Goal: Task Accomplishment & Management: Use online tool/utility

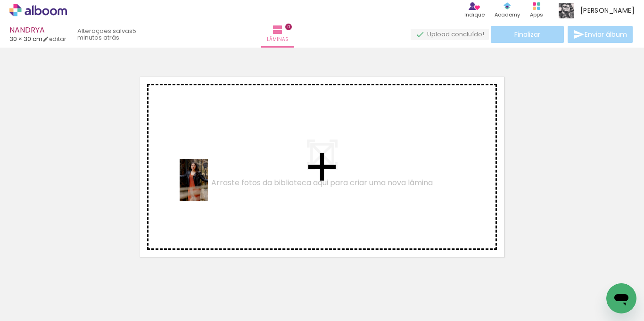
drag, startPoint x: 91, startPoint y: 292, endPoint x: 208, endPoint y: 187, distance: 156.9
click at [208, 187] on quentale-workspace at bounding box center [322, 160] width 644 height 321
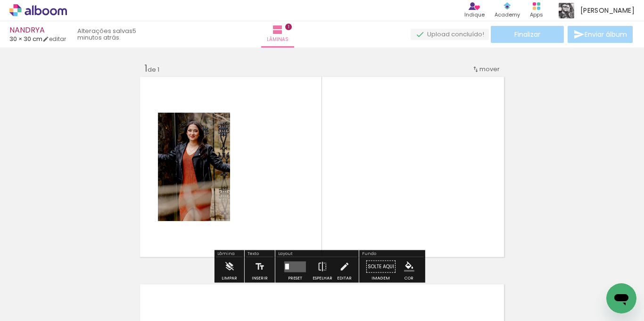
scroll to position [12, 0]
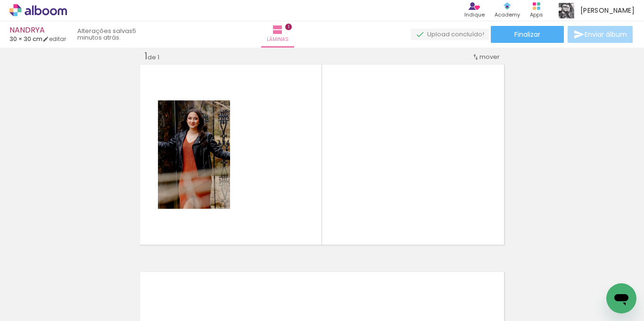
click at [44, 293] on input "Todas as fotos" at bounding box center [26, 293] width 36 height 8
click at [0, 0] on slot "Não utilizadas" at bounding box center [0, 0] width 0 height 0
type input "Não utilizadas"
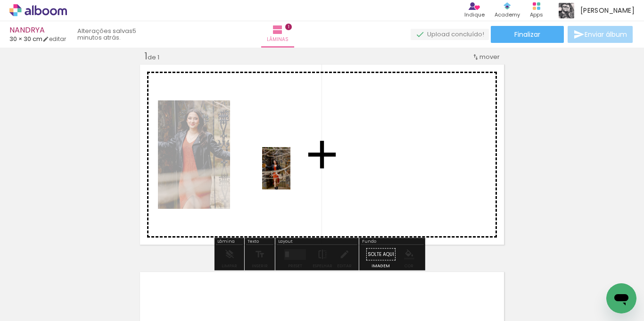
drag, startPoint x: 96, startPoint y: 291, endPoint x: 290, endPoint y: 175, distance: 226.4
click at [290, 175] on quentale-workspace at bounding box center [322, 160] width 644 height 321
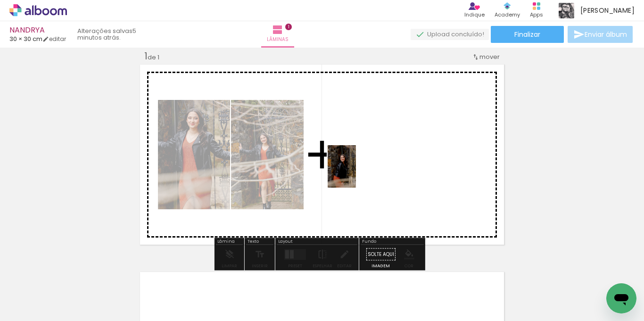
drag, startPoint x: 149, startPoint y: 282, endPoint x: 356, endPoint y: 174, distance: 233.5
click at [356, 174] on quentale-workspace at bounding box center [322, 160] width 644 height 321
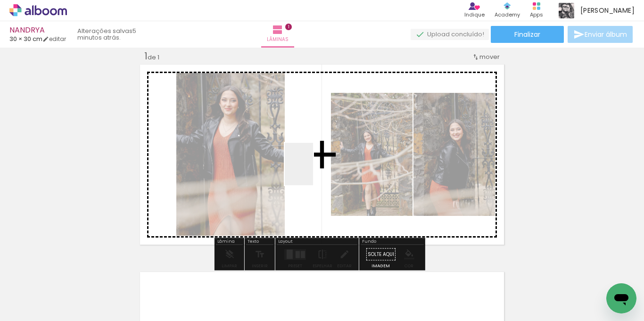
drag, startPoint x: 154, startPoint y: 275, endPoint x: 322, endPoint y: 161, distance: 202.9
click at [322, 161] on quentale-workspace at bounding box center [322, 160] width 644 height 321
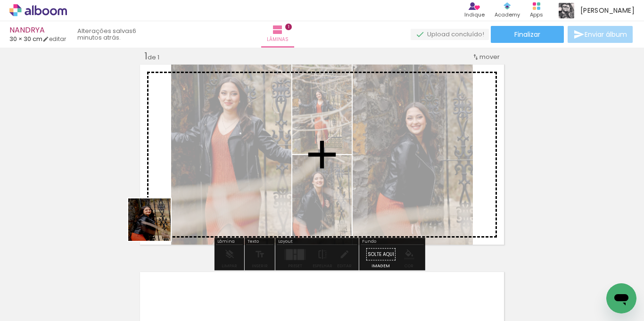
drag, startPoint x: 123, startPoint y: 255, endPoint x: 192, endPoint y: 201, distance: 87.7
click at [192, 201] on quentale-workspace at bounding box center [322, 160] width 644 height 321
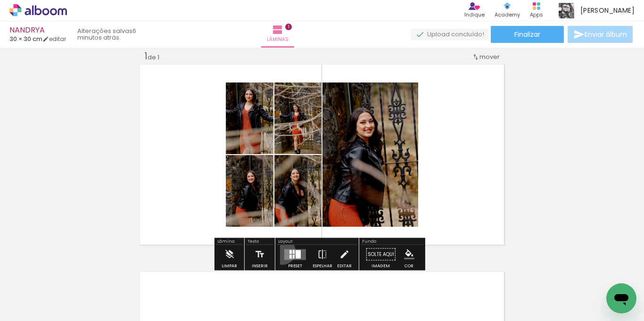
click at [282, 251] on div at bounding box center [294, 254] width 25 height 19
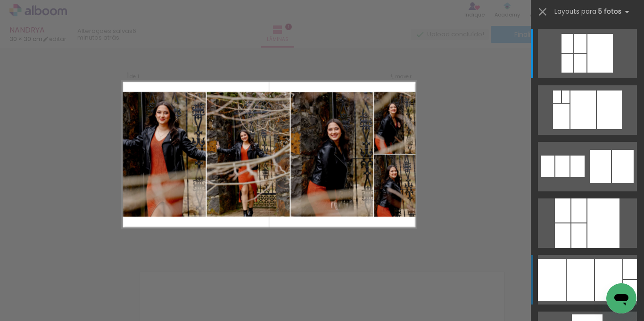
click at [569, 265] on div at bounding box center [580, 280] width 27 height 42
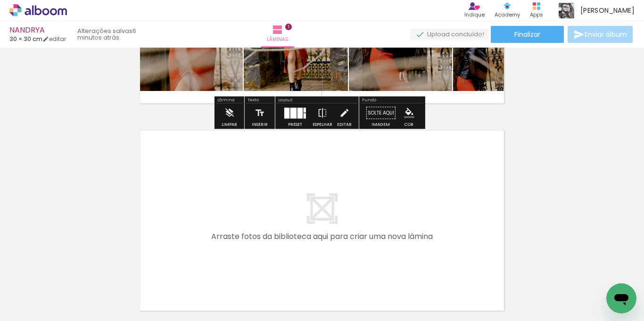
scroll to position [201, 0]
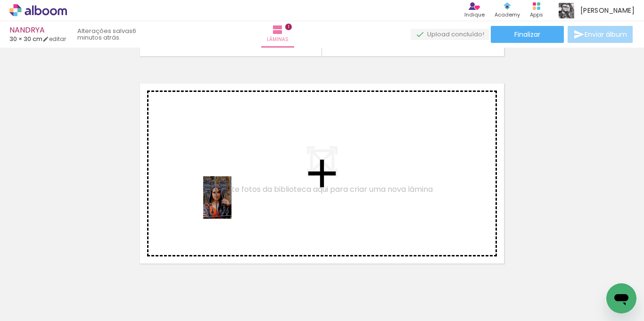
drag, startPoint x: 162, startPoint y: 280, endPoint x: 232, endPoint y: 205, distance: 102.8
click at [232, 205] on quentale-workspace at bounding box center [322, 160] width 644 height 321
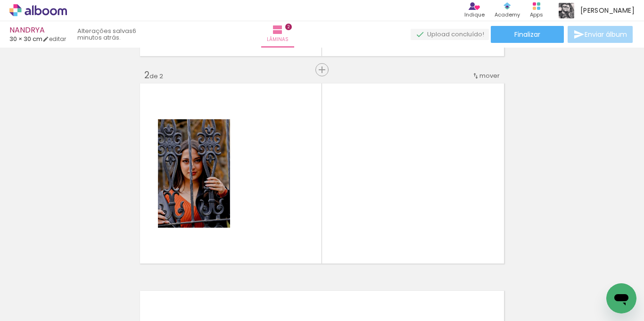
scroll to position [220, 0]
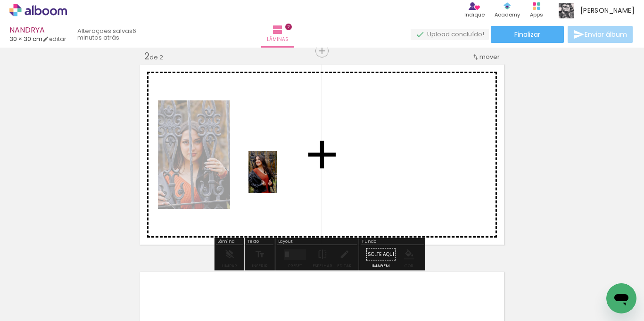
drag, startPoint x: 97, startPoint y: 294, endPoint x: 277, endPoint y: 179, distance: 213.3
click at [277, 179] on quentale-workspace at bounding box center [322, 160] width 644 height 321
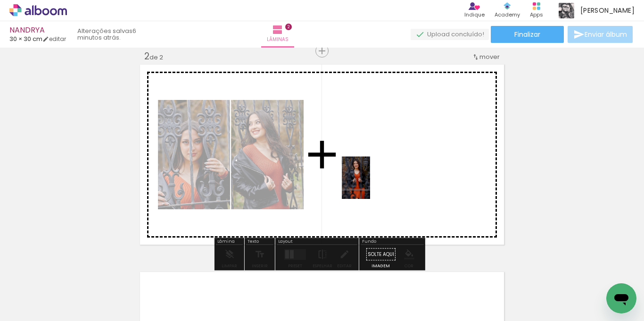
drag, startPoint x: 160, startPoint y: 290, endPoint x: 229, endPoint y: 273, distance: 71.3
click at [375, 177] on quentale-workspace at bounding box center [322, 160] width 644 height 321
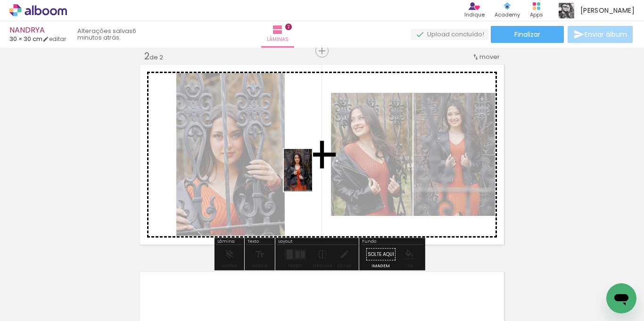
drag, startPoint x: 153, startPoint y: 289, endPoint x: 312, endPoint y: 177, distance: 194.7
click at [312, 177] on quentale-workspace at bounding box center [322, 160] width 644 height 321
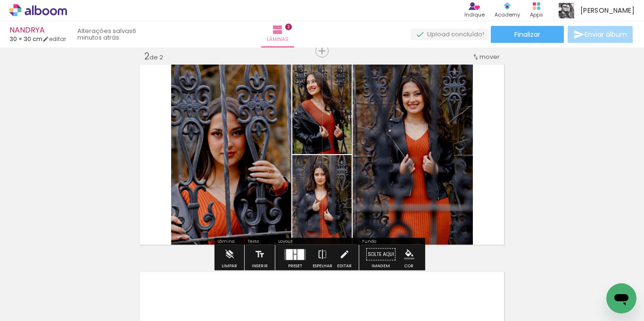
click at [291, 250] on quentale-layouter at bounding box center [295, 254] width 22 height 11
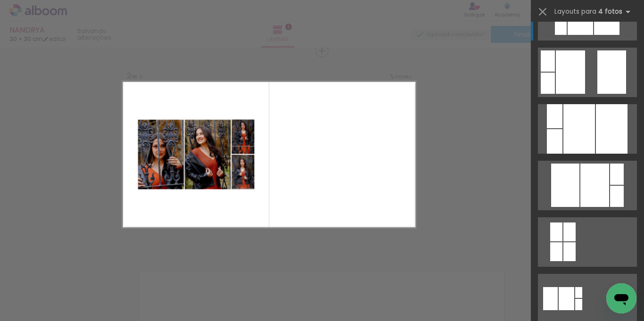
scroll to position [472, 0]
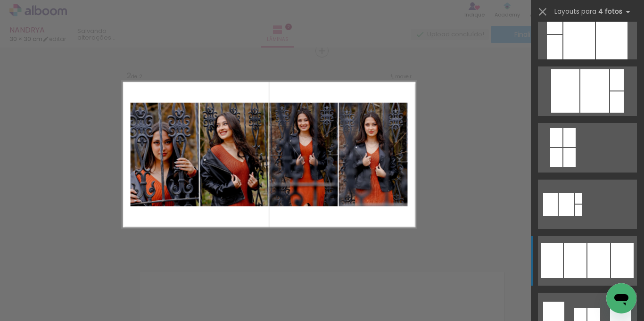
click at [578, 257] on div at bounding box center [575, 260] width 23 height 35
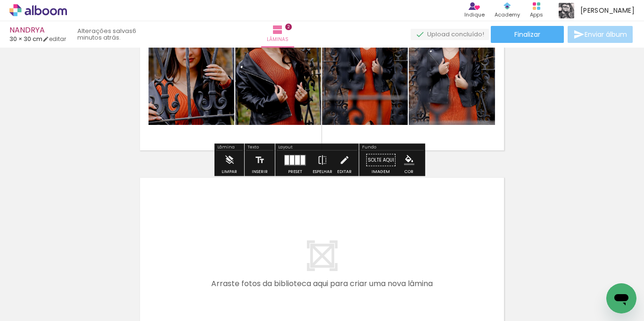
scroll to position [361, 0]
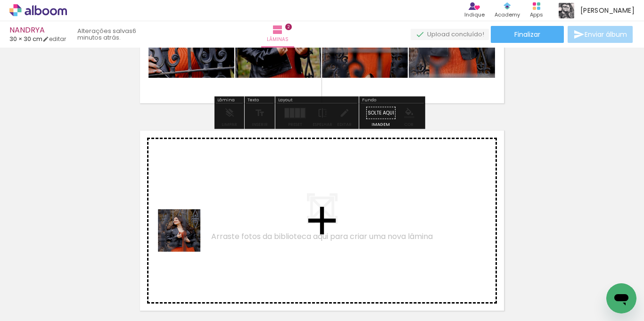
drag, startPoint x: 158, startPoint y: 280, endPoint x: 193, endPoint y: 264, distance: 38.0
click at [201, 211] on quentale-workspace at bounding box center [322, 160] width 644 height 321
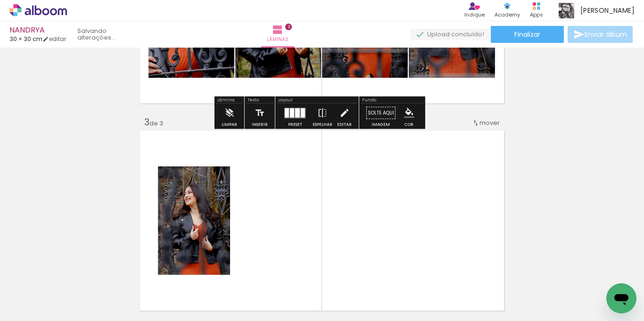
scroll to position [427, 0]
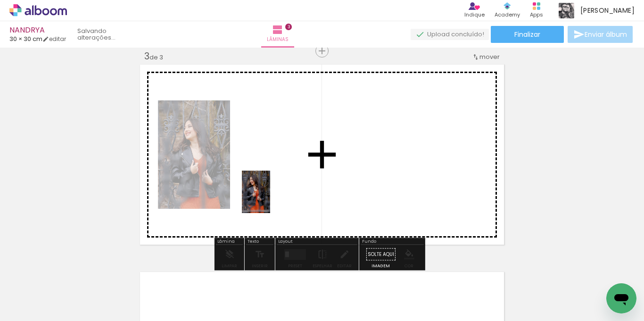
drag, startPoint x: 165, startPoint y: 281, endPoint x: 278, endPoint y: 190, distance: 145.5
click at [278, 190] on quentale-workspace at bounding box center [322, 160] width 644 height 321
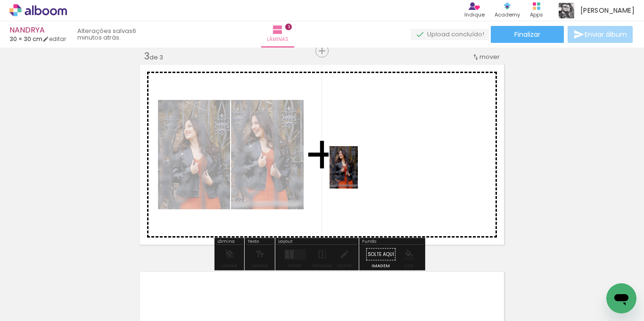
drag, startPoint x: 155, startPoint y: 289, endPoint x: 370, endPoint y: 174, distance: 243.2
click at [366, 170] on quentale-workspace at bounding box center [322, 160] width 644 height 321
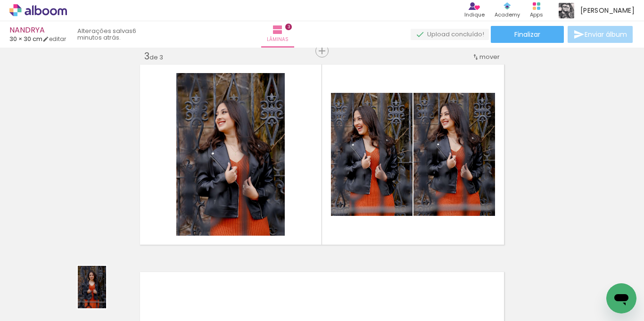
drag, startPoint x: 91, startPoint y: 293, endPoint x: 107, endPoint y: 293, distance: 15.1
click at [107, 293] on div at bounding box center [94, 289] width 31 height 47
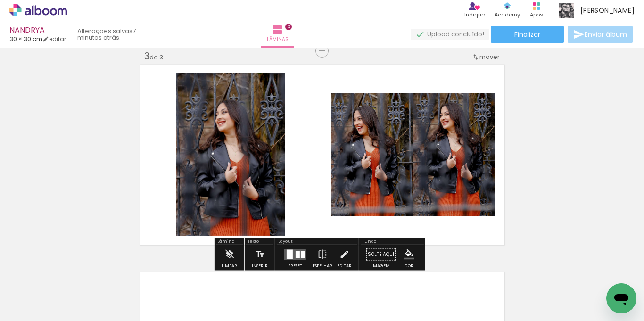
drag, startPoint x: 286, startPoint y: 255, endPoint x: 313, endPoint y: 254, distance: 26.4
click at [287, 255] on div at bounding box center [290, 253] width 6 height 9
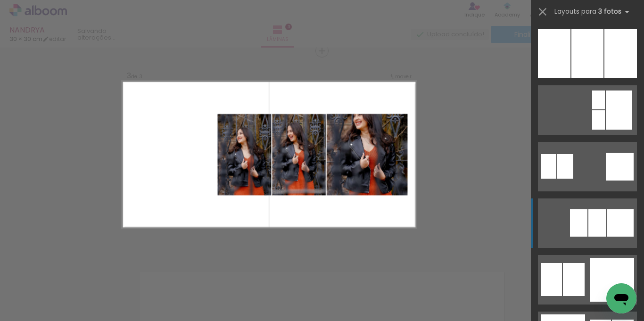
scroll to position [1037, 0]
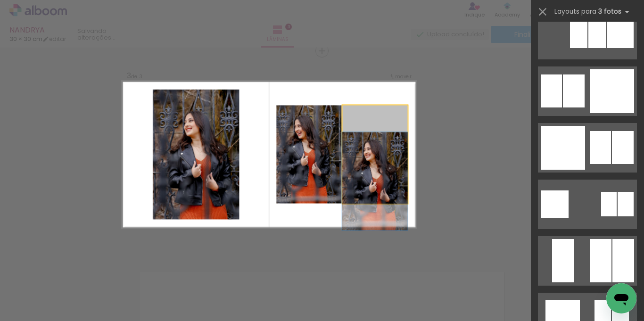
drag, startPoint x: 208, startPoint y: 207, endPoint x: 188, endPoint y: 180, distance: 34.0
click at [0, 0] on slot at bounding box center [0, 0] width 0 height 0
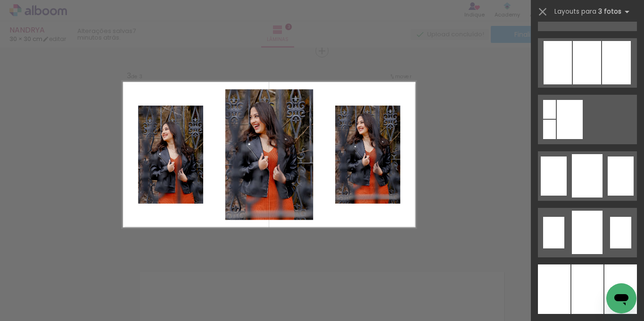
scroll to position [754, 0]
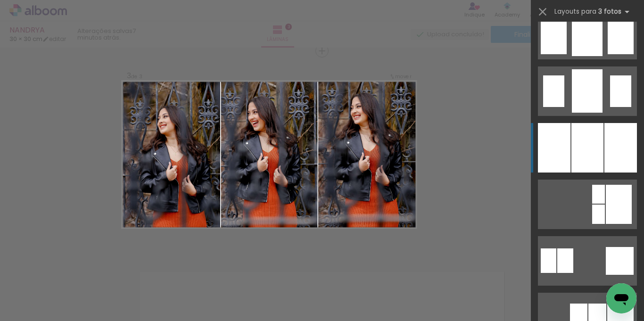
click at [575, 163] on div at bounding box center [587, 148] width 32 height 50
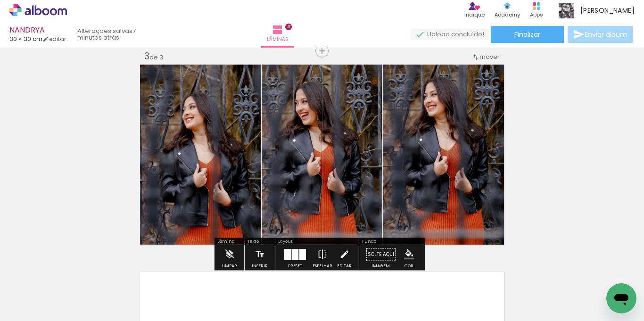
scroll to position [569, 0]
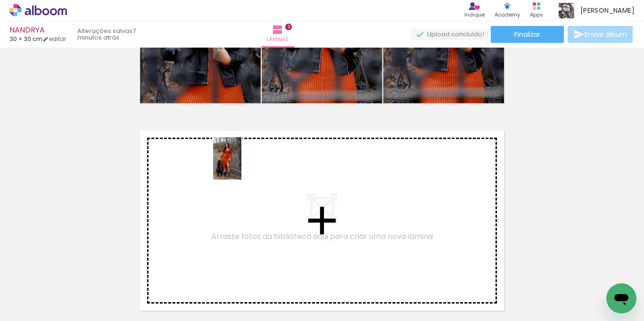
drag, startPoint x: 170, startPoint y: 265, endPoint x: 241, endPoint y: 166, distance: 122.3
click at [241, 166] on quentale-workspace at bounding box center [322, 160] width 644 height 321
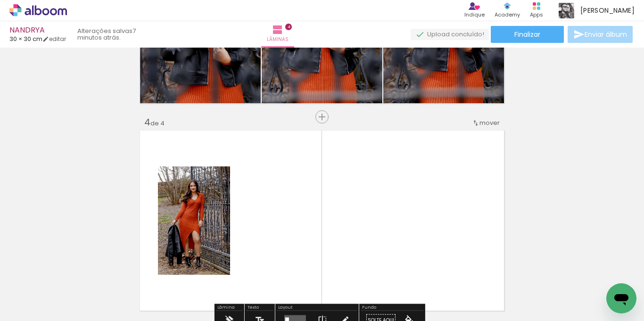
scroll to position [635, 0]
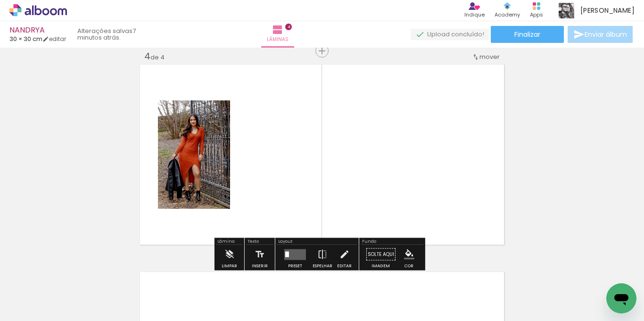
click at [155, 292] on div at bounding box center [147, 289] width 31 height 47
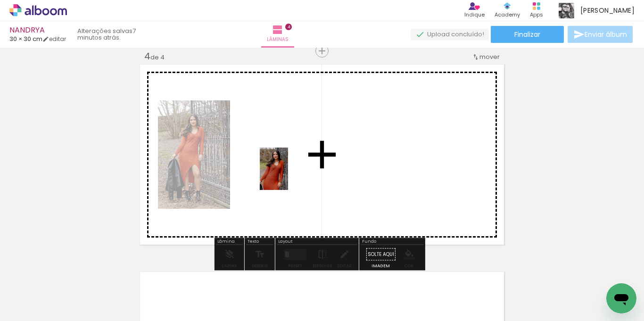
drag, startPoint x: 198, startPoint y: 297, endPoint x: 253, endPoint y: 293, distance: 55.3
click at [288, 175] on quentale-workspace at bounding box center [322, 160] width 644 height 321
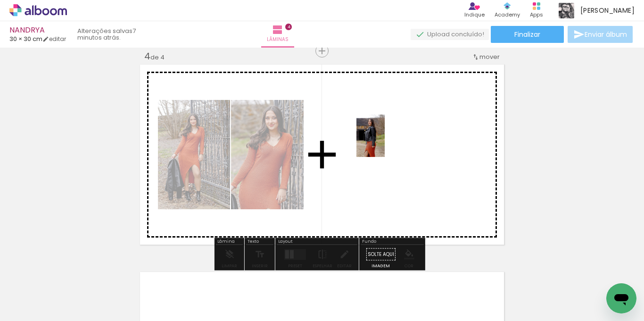
drag, startPoint x: 253, startPoint y: 293, endPoint x: 385, endPoint y: 143, distance: 199.8
click at [385, 143] on quentale-workspace at bounding box center [322, 160] width 644 height 321
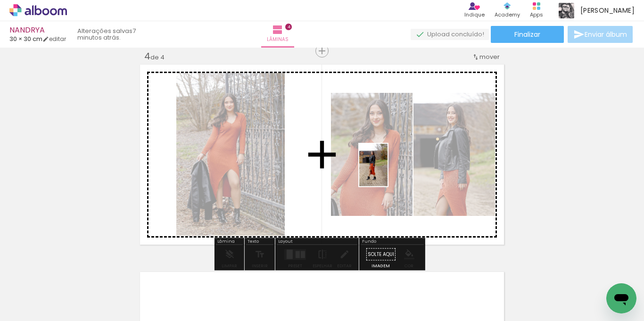
drag, startPoint x: 207, startPoint y: 273, endPoint x: 388, endPoint y: 172, distance: 206.7
click at [388, 172] on quentale-workspace at bounding box center [322, 160] width 644 height 321
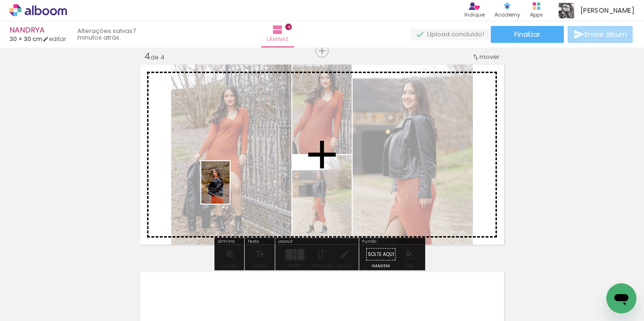
drag, startPoint x: 205, startPoint y: 295, endPoint x: 234, endPoint y: 177, distance: 121.0
click at [234, 177] on quentale-workspace at bounding box center [322, 160] width 644 height 321
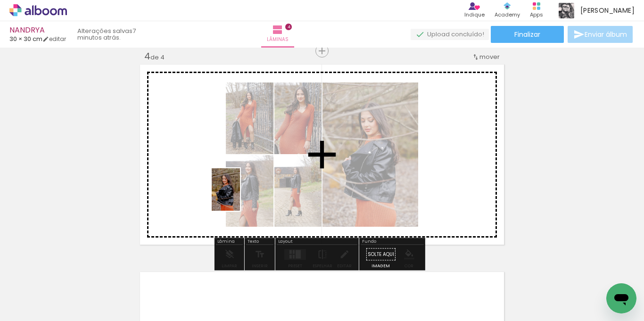
drag, startPoint x: 196, startPoint y: 293, endPoint x: 240, endPoint y: 197, distance: 106.3
click at [240, 197] on quentale-workspace at bounding box center [322, 160] width 644 height 321
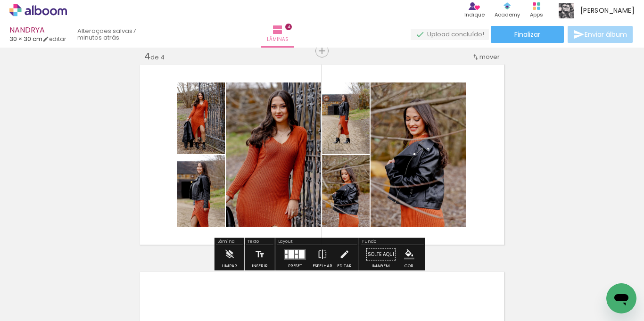
click at [299, 257] on div at bounding box center [302, 254] width 6 height 8
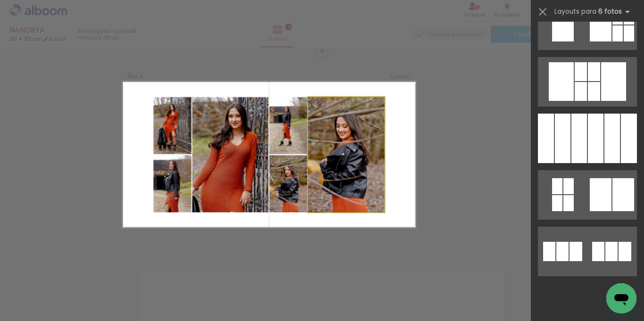
scroll to position [0, 0]
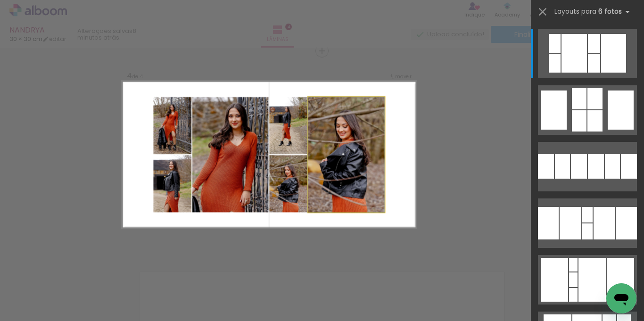
click at [343, 134] on quentale-photo at bounding box center [346, 155] width 76 height 116
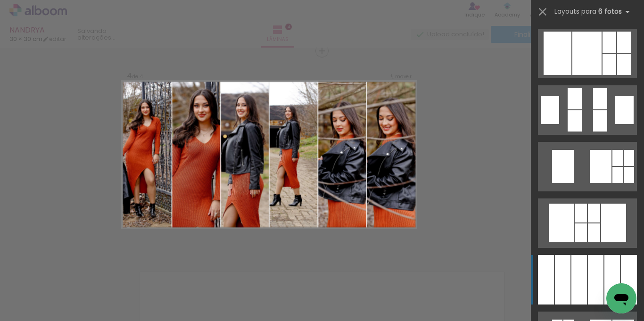
scroll to position [330, 0]
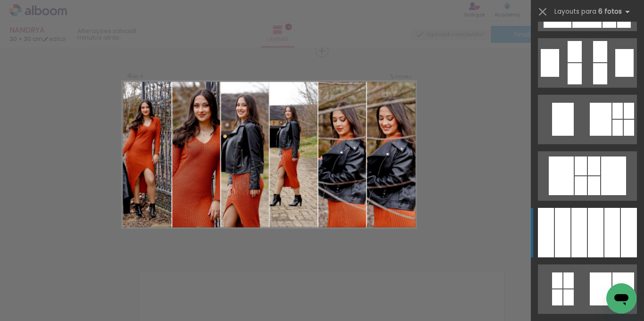
click at [571, 245] on div at bounding box center [579, 233] width 16 height 50
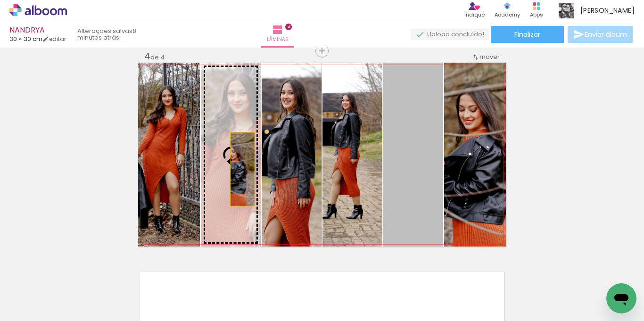
drag, startPoint x: 400, startPoint y: 163, endPoint x: 239, endPoint y: 169, distance: 161.4
click at [0, 0] on slot at bounding box center [0, 0] width 0 height 0
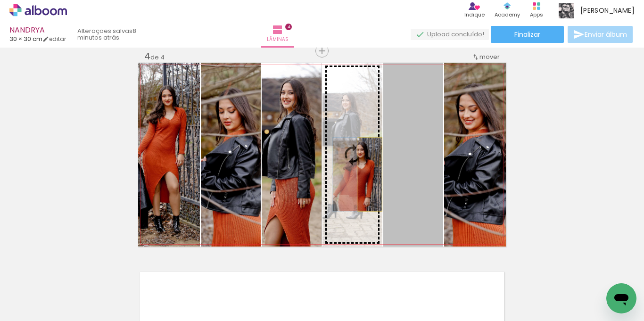
drag, startPoint x: 411, startPoint y: 174, endPoint x: 366, endPoint y: 174, distance: 44.3
click at [0, 0] on slot at bounding box center [0, 0] width 0 height 0
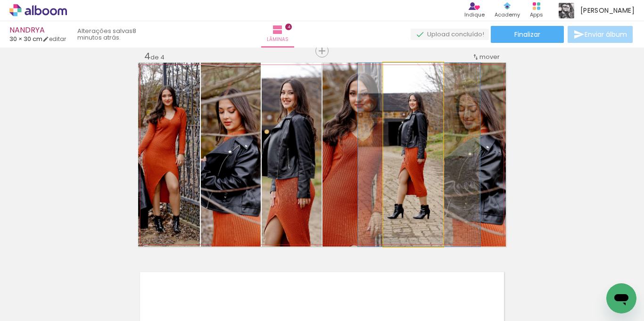
drag, startPoint x: 394, startPoint y: 157, endPoint x: 400, endPoint y: 159, distance: 6.3
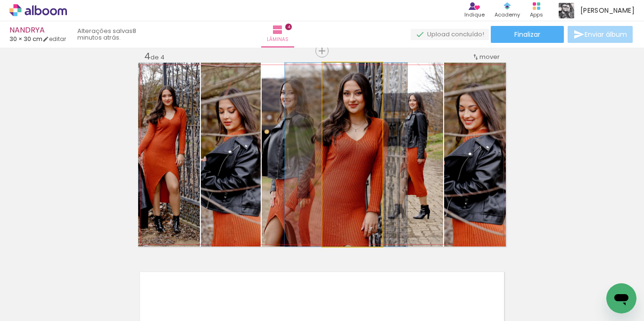
drag, startPoint x: 361, startPoint y: 159, endPoint x: 355, endPoint y: 159, distance: 6.1
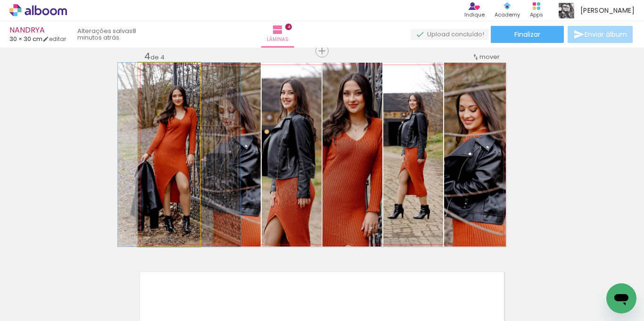
drag, startPoint x: 173, startPoint y: 163, endPoint x: 183, endPoint y: 163, distance: 10.4
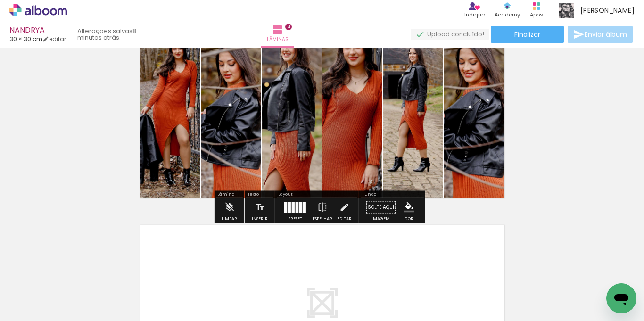
scroll to position [776, 0]
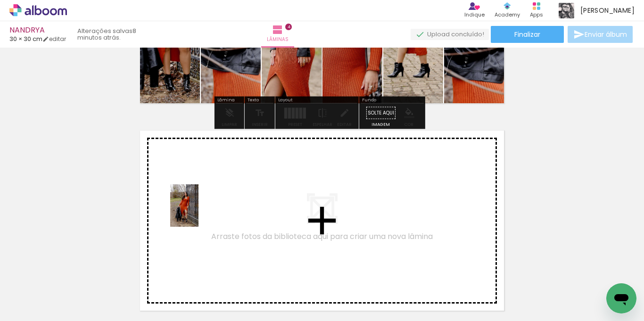
drag, startPoint x: 156, startPoint y: 286, endPoint x: 199, endPoint y: 213, distance: 85.2
click at [199, 213] on quentale-workspace at bounding box center [322, 160] width 644 height 321
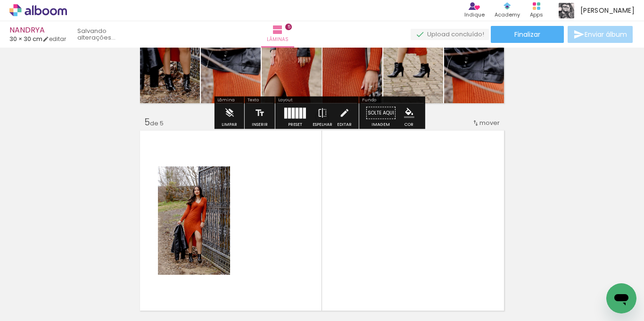
scroll to position [842, 0]
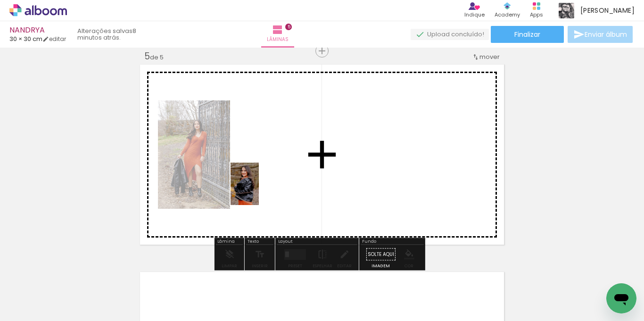
drag, startPoint x: 157, startPoint y: 298, endPoint x: 259, endPoint y: 191, distance: 147.7
click at [259, 191] on quentale-workspace at bounding box center [322, 160] width 644 height 321
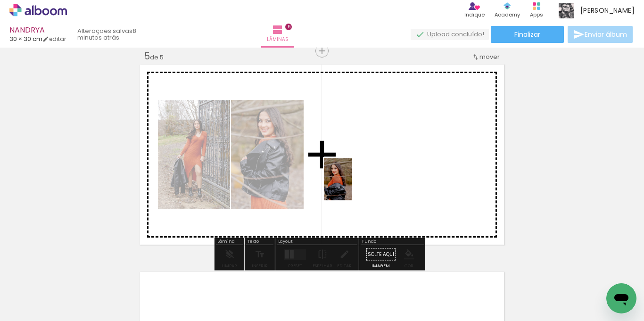
drag, startPoint x: 156, startPoint y: 295, endPoint x: 353, endPoint y: 186, distance: 225.2
click at [353, 186] on quentale-workspace at bounding box center [322, 160] width 644 height 321
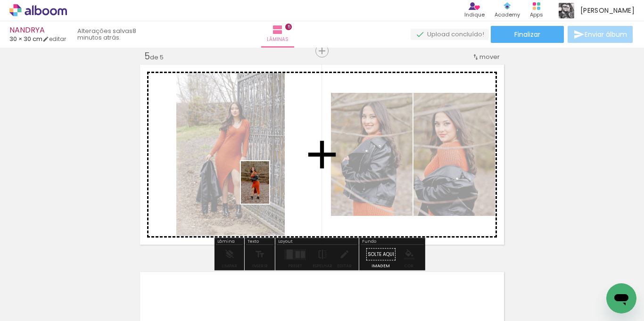
drag, startPoint x: 190, startPoint y: 267, endPoint x: 270, endPoint y: 189, distance: 111.7
click at [270, 189] on quentale-workspace at bounding box center [322, 160] width 644 height 321
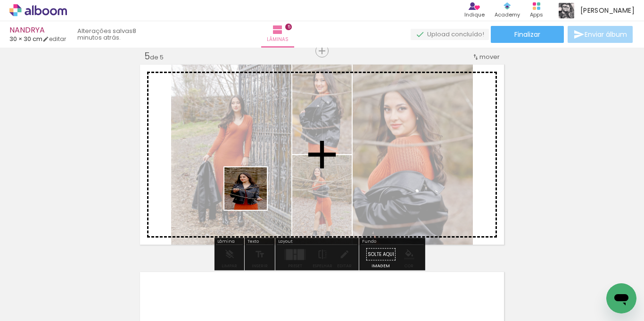
drag, startPoint x: 161, startPoint y: 291, endPoint x: 253, endPoint y: 196, distance: 132.1
click at [253, 196] on quentale-workspace at bounding box center [322, 160] width 644 height 321
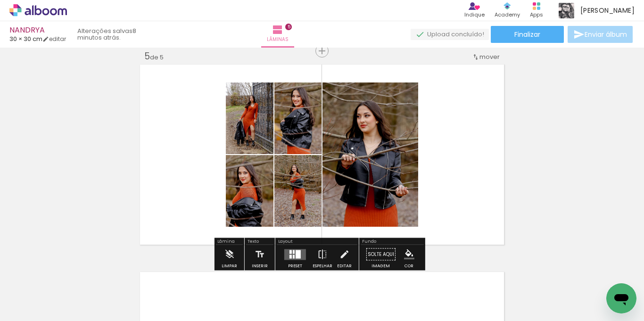
drag, startPoint x: 283, startPoint y: 255, endPoint x: 353, endPoint y: 211, distance: 82.7
click at [284, 255] on quentale-layouter at bounding box center [295, 254] width 22 height 11
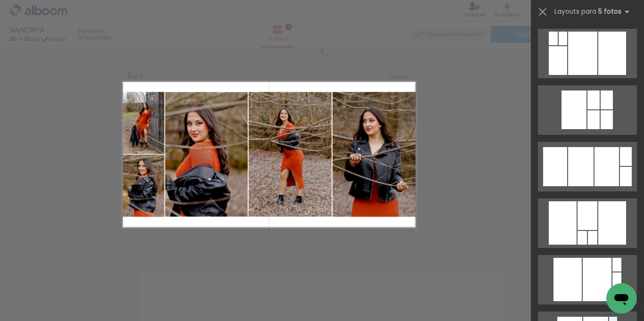
scroll to position [1037, 0]
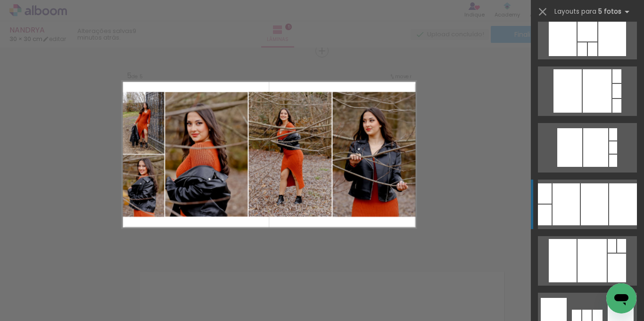
click at [566, 198] on div at bounding box center [566, 204] width 27 height 42
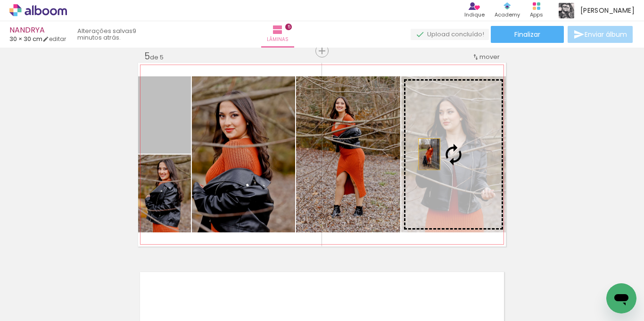
drag, startPoint x: 160, startPoint y: 122, endPoint x: 426, endPoint y: 154, distance: 267.5
click at [0, 0] on slot at bounding box center [0, 0] width 0 height 0
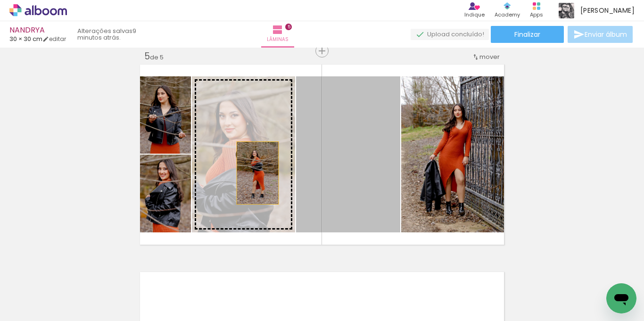
drag, startPoint x: 352, startPoint y: 169, endPoint x: 252, endPoint y: 173, distance: 100.0
click at [0, 0] on slot at bounding box center [0, 0] width 0 height 0
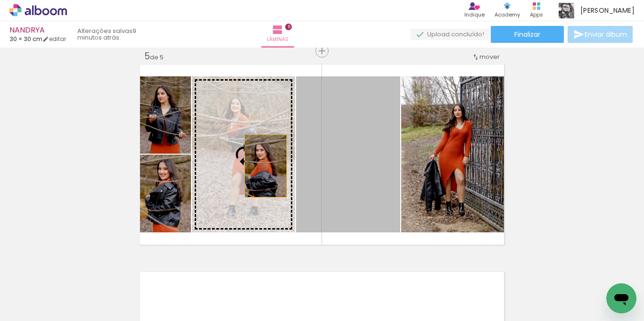
drag, startPoint x: 340, startPoint y: 166, endPoint x: 250, endPoint y: 166, distance: 90.1
click at [0, 0] on slot at bounding box center [0, 0] width 0 height 0
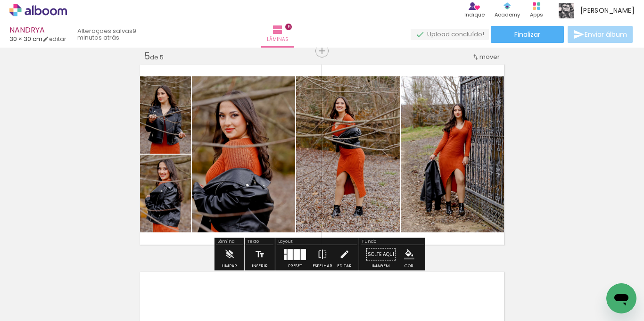
scroll to position [984, 0]
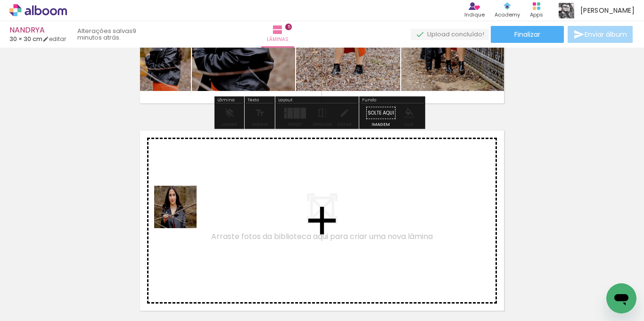
drag, startPoint x: 149, startPoint y: 293, endPoint x: 182, endPoint y: 214, distance: 85.4
click at [182, 214] on quentale-workspace at bounding box center [322, 160] width 644 height 321
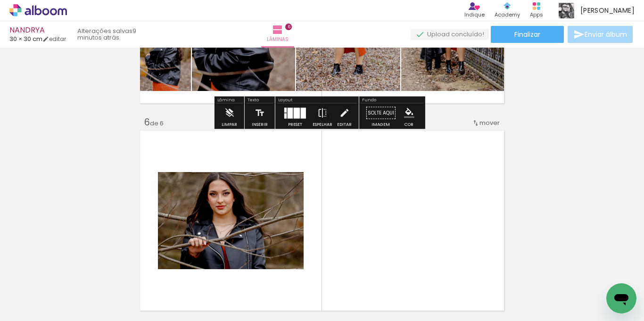
scroll to position [1050, 0]
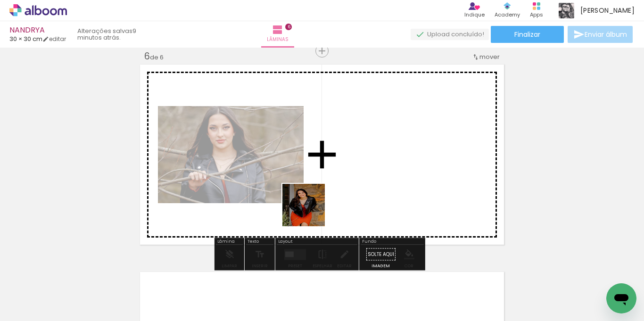
drag, startPoint x: 195, startPoint y: 296, endPoint x: 356, endPoint y: 181, distance: 197.4
click at [356, 181] on quentale-workspace at bounding box center [322, 160] width 644 height 321
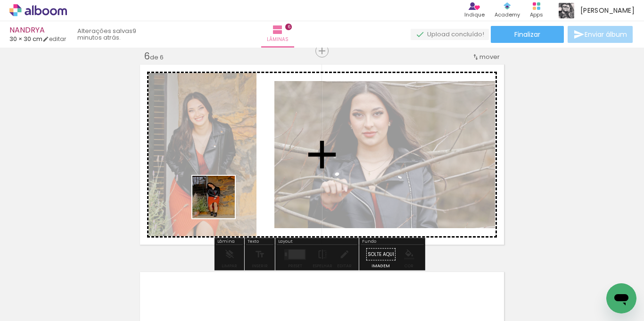
drag, startPoint x: 143, startPoint y: 288, endPoint x: 224, endPoint y: 195, distance: 123.7
click at [224, 194] on quentale-workspace at bounding box center [322, 160] width 644 height 321
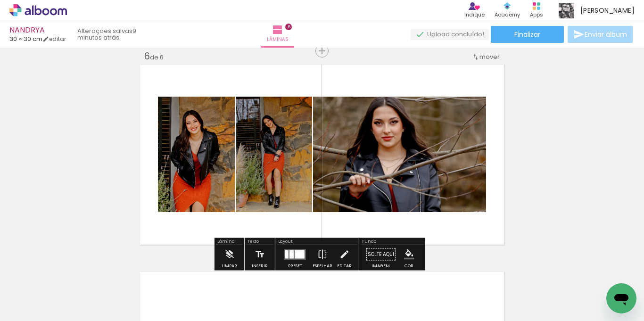
click at [285, 255] on div at bounding box center [286, 254] width 3 height 8
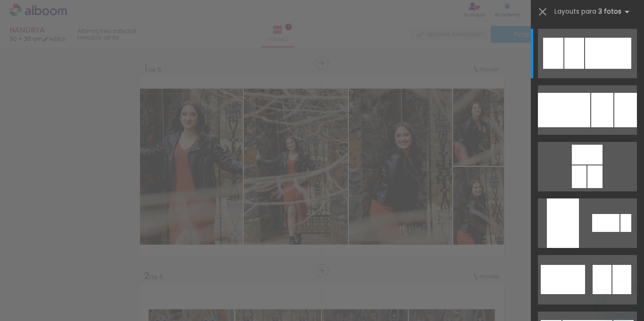
click at [591, 105] on div at bounding box center [602, 110] width 22 height 34
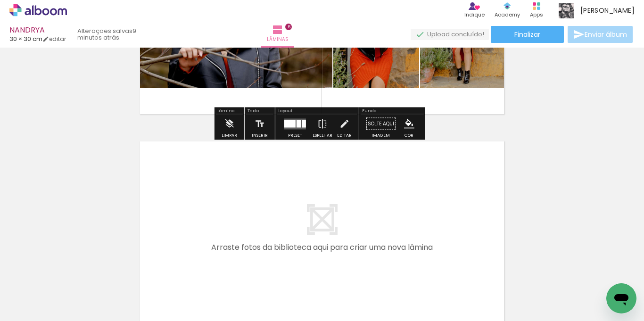
scroll to position [1227, 0]
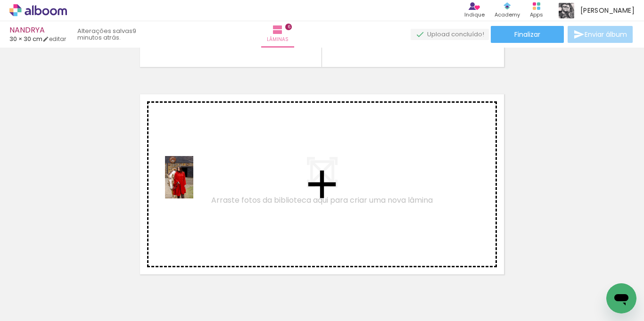
drag, startPoint x: 150, startPoint y: 289, endPoint x: 193, endPoint y: 184, distance: 112.9
click at [193, 184] on quentale-workspace at bounding box center [322, 160] width 644 height 321
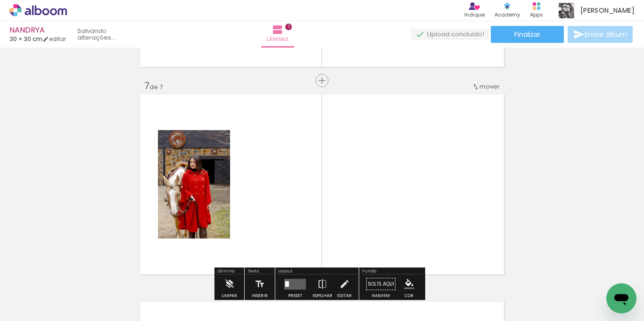
scroll to position [1257, 0]
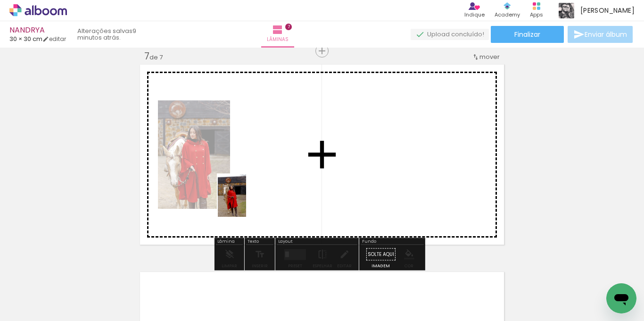
drag, startPoint x: 155, startPoint y: 286, endPoint x: 247, endPoint y: 199, distance: 126.1
click at [247, 199] on quentale-workspace at bounding box center [322, 160] width 644 height 321
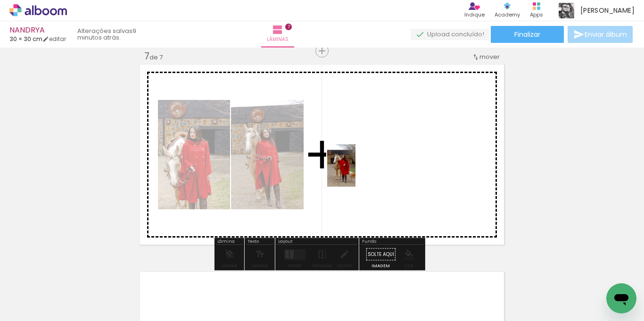
drag, startPoint x: 259, startPoint y: 250, endPoint x: 356, endPoint y: 173, distance: 123.8
click at [356, 173] on quentale-workspace at bounding box center [322, 160] width 644 height 321
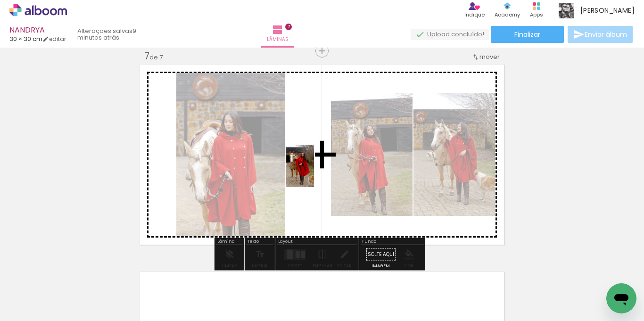
drag, startPoint x: 151, startPoint y: 287, endPoint x: 320, endPoint y: 165, distance: 207.7
click at [320, 165] on quentale-workspace at bounding box center [322, 160] width 644 height 321
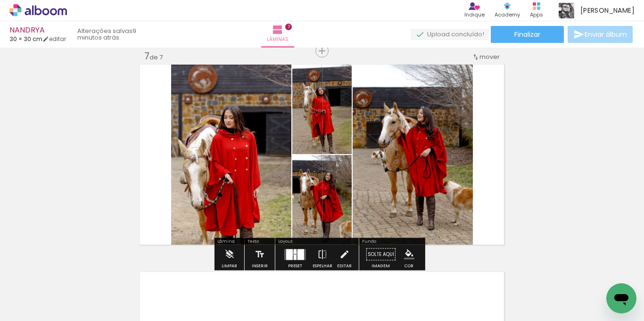
click at [294, 253] on div at bounding box center [295, 251] width 3 height 5
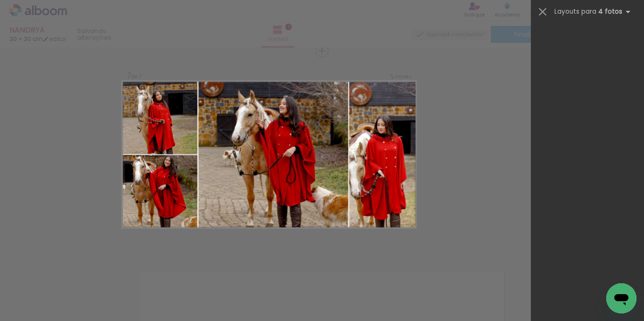
scroll to position [18908, 0]
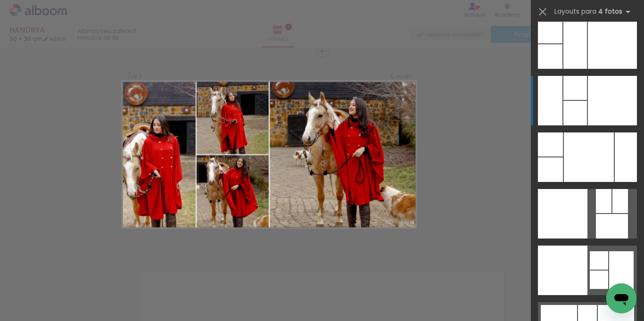
click at [601, 113] on div at bounding box center [612, 101] width 49 height 50
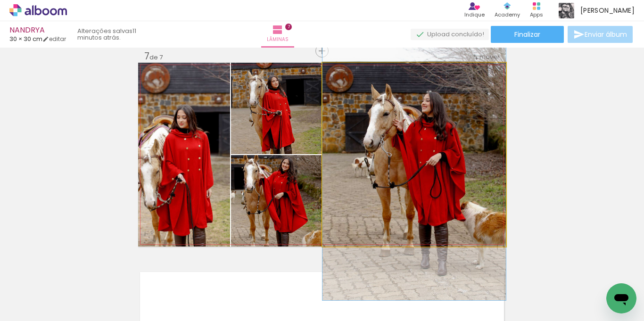
drag, startPoint x: 439, startPoint y: 144, endPoint x: 439, endPoint y: 152, distance: 8.0
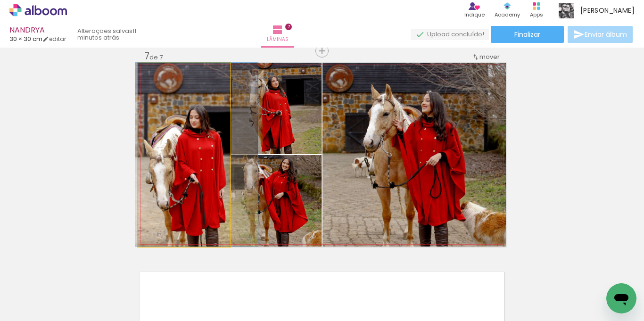
drag, startPoint x: 192, startPoint y: 147, endPoint x: 205, endPoint y: 149, distance: 12.9
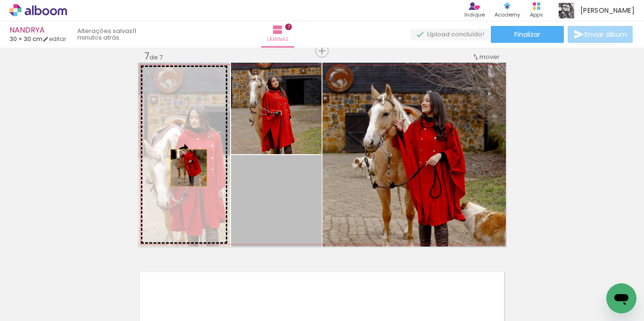
drag, startPoint x: 265, startPoint y: 192, endPoint x: 185, endPoint y: 168, distance: 83.7
click at [0, 0] on slot at bounding box center [0, 0] width 0 height 0
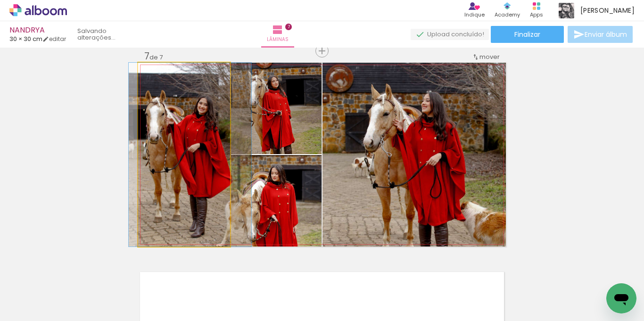
drag, startPoint x: 187, startPoint y: 157, endPoint x: 193, endPoint y: 157, distance: 6.1
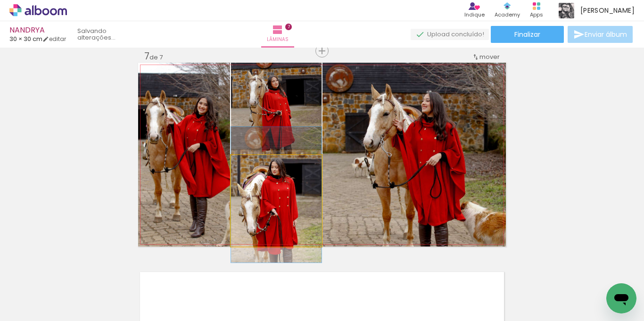
drag, startPoint x: 270, startPoint y: 195, endPoint x: 271, endPoint y: 189, distance: 6.2
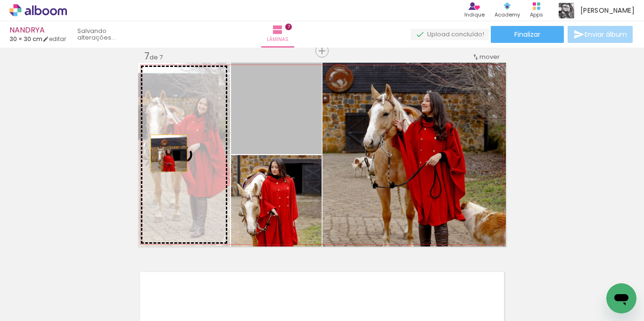
drag, startPoint x: 283, startPoint y: 118, endPoint x: 166, endPoint y: 153, distance: 122.6
click at [0, 0] on slot at bounding box center [0, 0] width 0 height 0
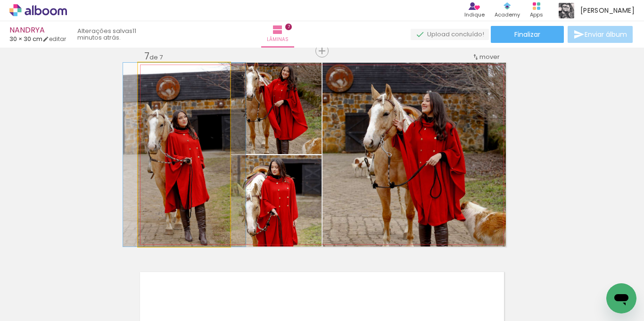
drag, startPoint x: 207, startPoint y: 148, endPoint x: 207, endPoint y: 128, distance: 20.3
drag, startPoint x: 199, startPoint y: 145, endPoint x: 199, endPoint y: 136, distance: 9.0
click at [185, 162] on quentale-photo at bounding box center [184, 155] width 92 height 184
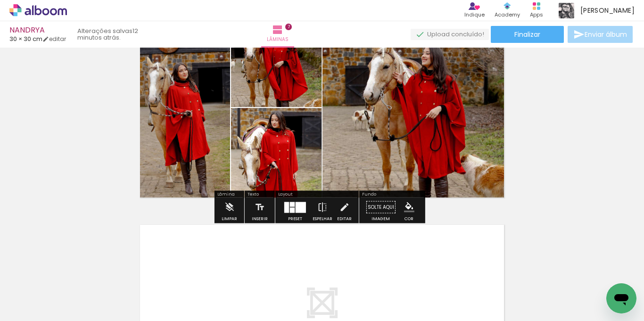
scroll to position [1399, 0]
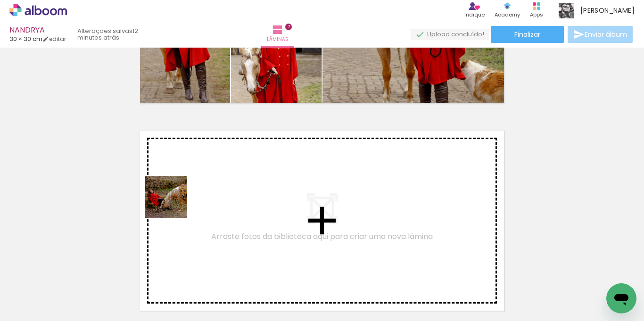
drag, startPoint x: 154, startPoint y: 284, endPoint x: 180, endPoint y: 268, distance: 30.5
click at [174, 201] on quentale-workspace at bounding box center [322, 160] width 644 height 321
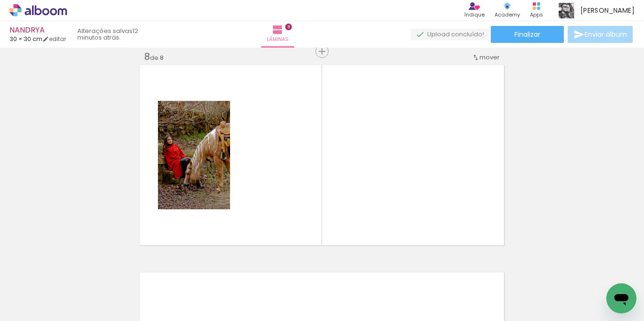
scroll to position [1465, 0]
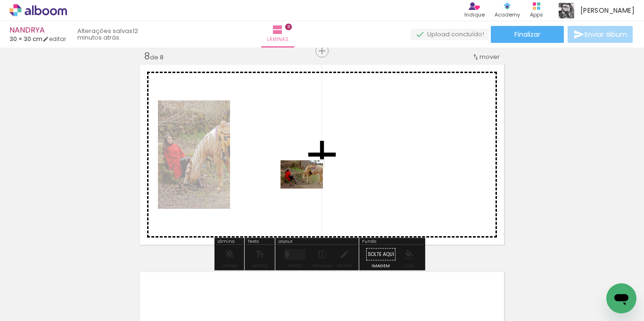
drag, startPoint x: 167, startPoint y: 283, endPoint x: 309, endPoint y: 189, distance: 170.7
click at [309, 189] on quentale-workspace at bounding box center [322, 160] width 644 height 321
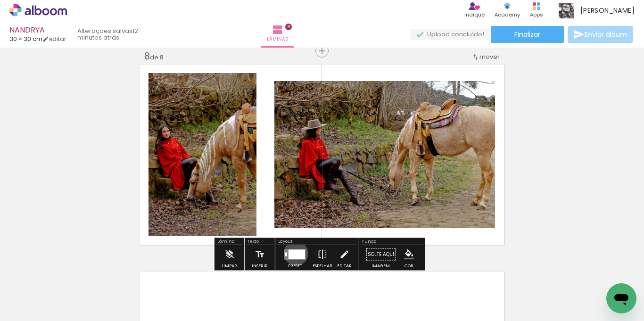
click at [294, 253] on div at bounding box center [297, 253] width 17 height 9
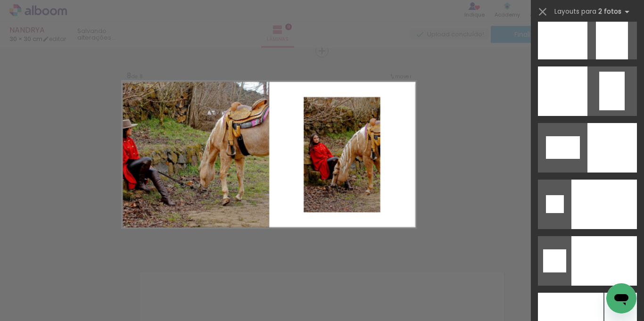
scroll to position [3961, 0]
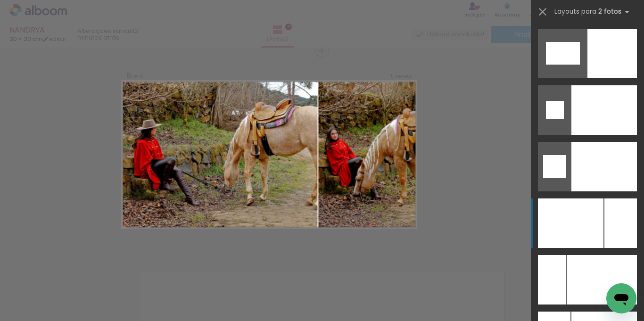
click at [572, 225] on div at bounding box center [571, 224] width 66 height 50
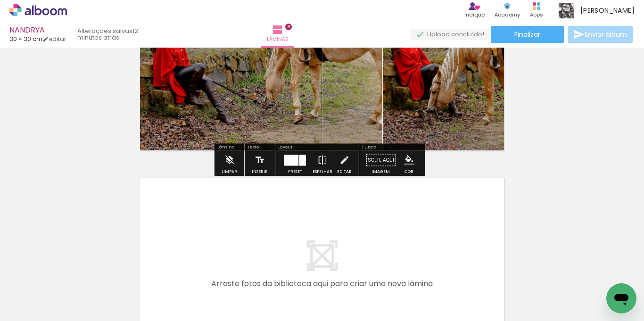
scroll to position [1606, 0]
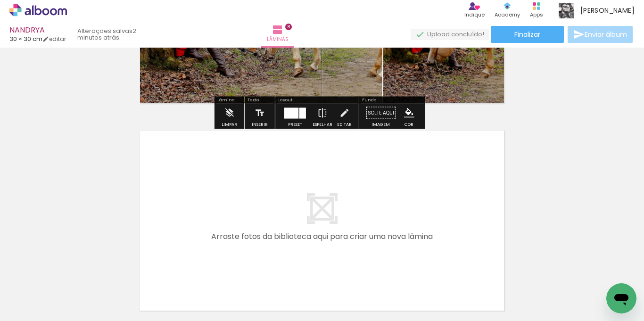
scroll to position [1653, 0]
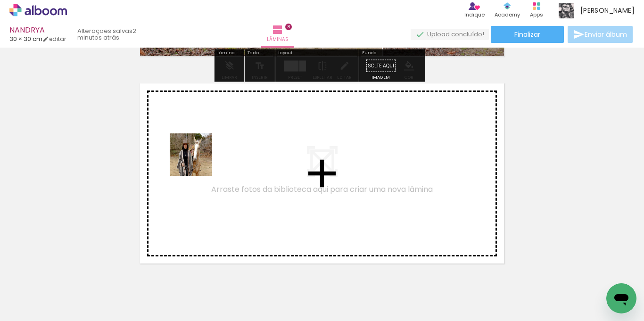
drag, startPoint x: 151, startPoint y: 285, endPoint x: 208, endPoint y: 139, distance: 157.1
click at [208, 139] on quentale-workspace at bounding box center [322, 160] width 644 height 321
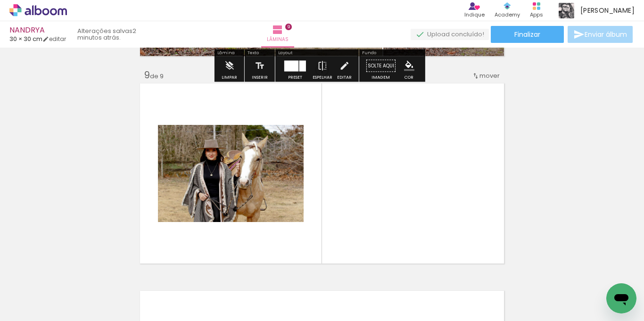
scroll to position [1672, 0]
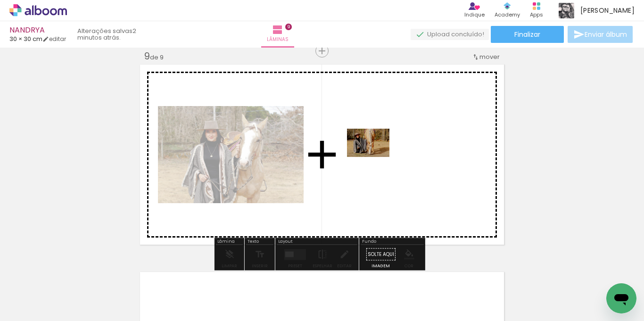
drag, startPoint x: 203, startPoint y: 287, endPoint x: 375, endPoint y: 157, distance: 216.1
click at [375, 157] on quentale-workspace at bounding box center [322, 160] width 644 height 321
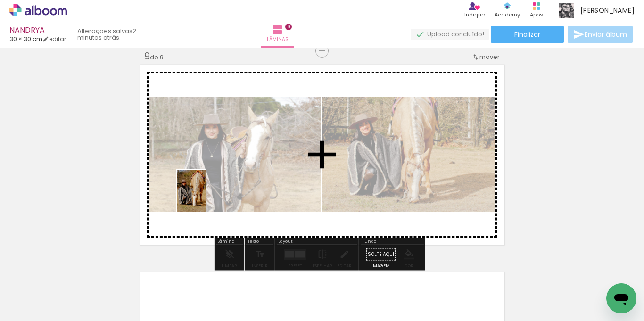
drag, startPoint x: 154, startPoint y: 275, endPoint x: 206, endPoint y: 198, distance: 92.9
click at [206, 198] on quentale-workspace at bounding box center [322, 160] width 644 height 321
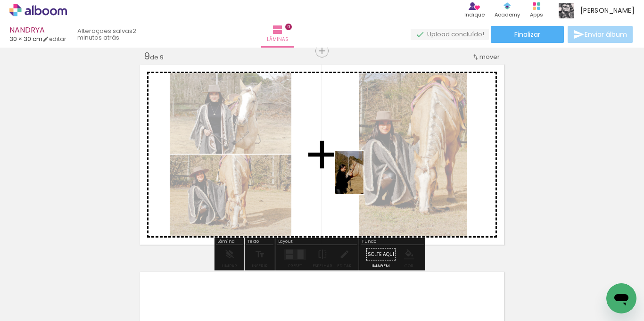
drag, startPoint x: 155, startPoint y: 294, endPoint x: 364, endPoint y: 180, distance: 237.6
click at [364, 180] on quentale-workspace at bounding box center [322, 160] width 644 height 321
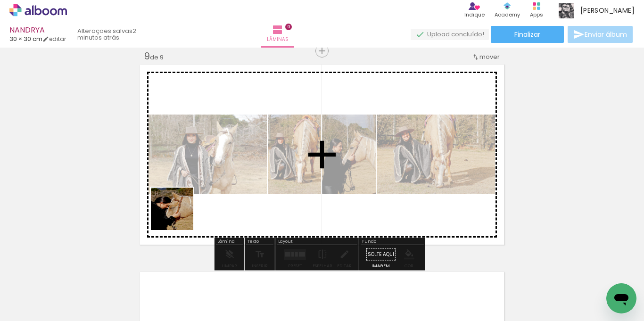
drag, startPoint x: 154, startPoint y: 289, endPoint x: 183, endPoint y: 210, distance: 84.0
click at [183, 210] on quentale-workspace at bounding box center [322, 160] width 644 height 321
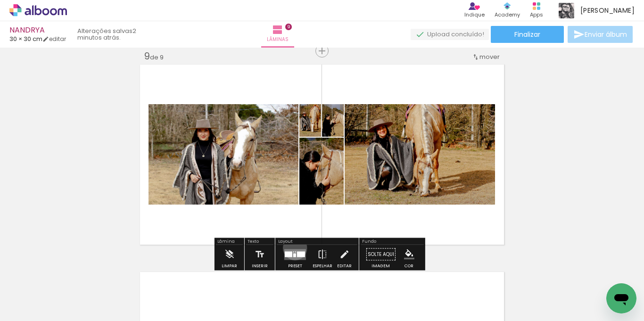
click at [293, 248] on div at bounding box center [294, 254] width 25 height 19
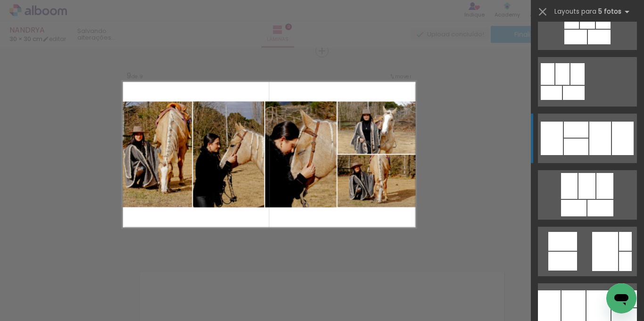
scroll to position [1367, 0]
